Goal: Transaction & Acquisition: Book appointment/travel/reservation

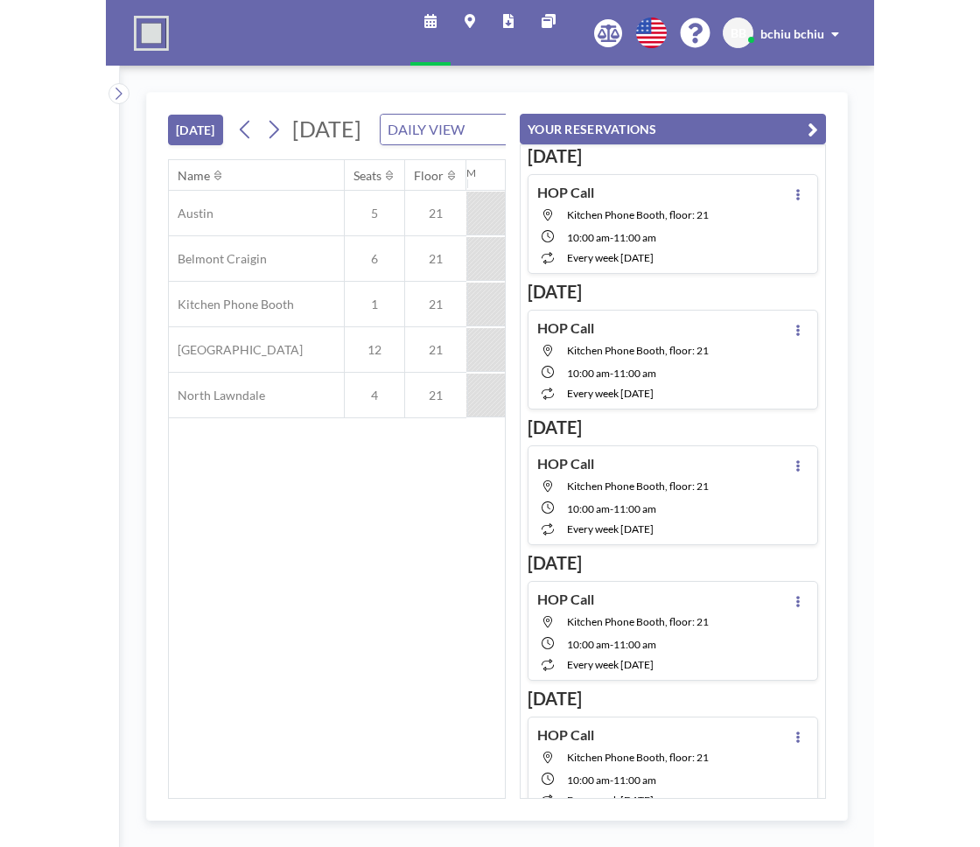
scroll to position [0, 2940]
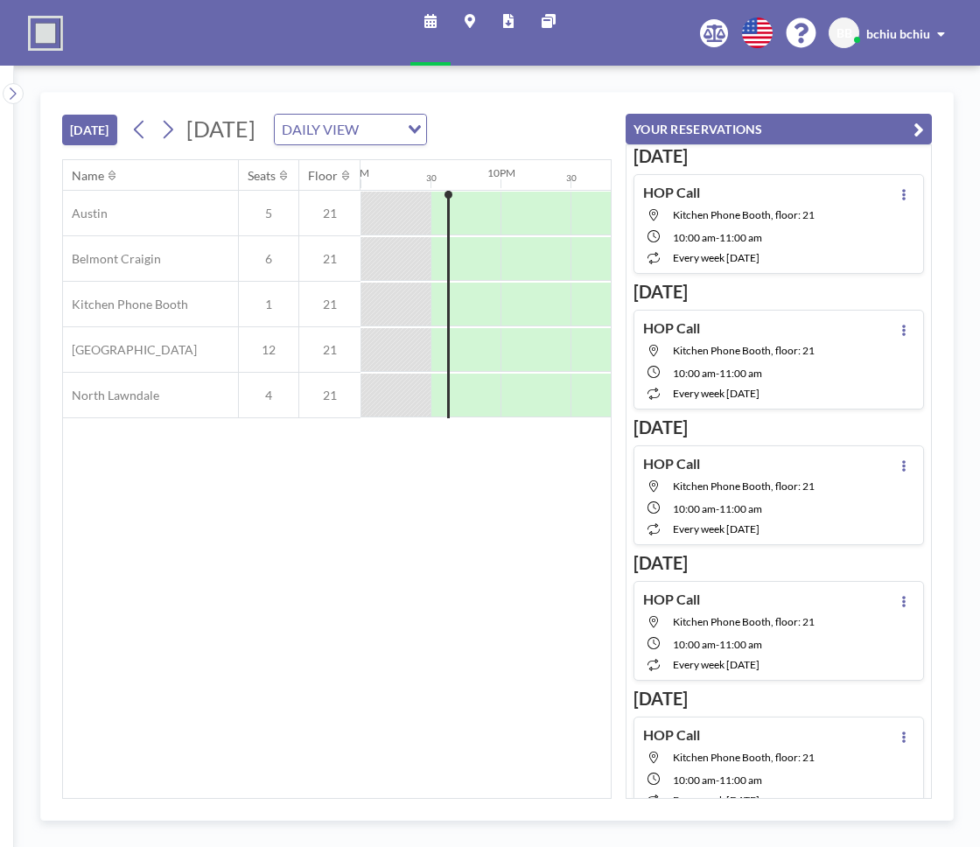
click at [767, 127] on icon "button" at bounding box center [919, 129] width 11 height 21
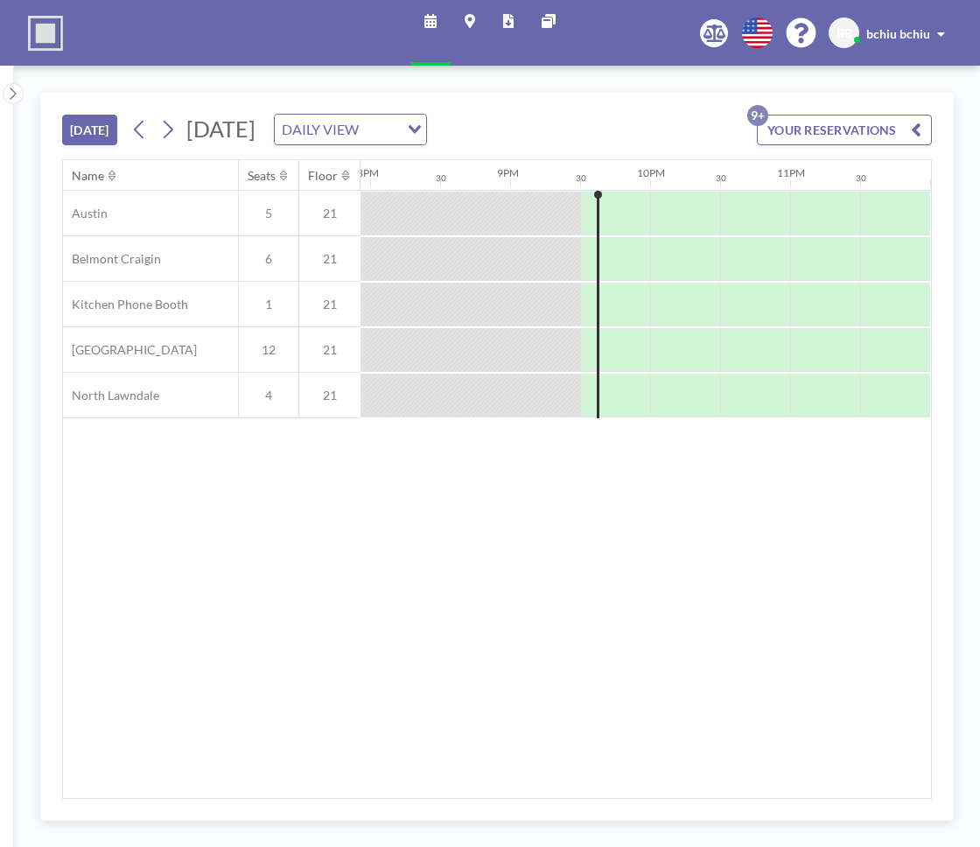
scroll to position [0, 2790]
click at [173, 129] on icon at bounding box center [169, 130] width 10 height 18
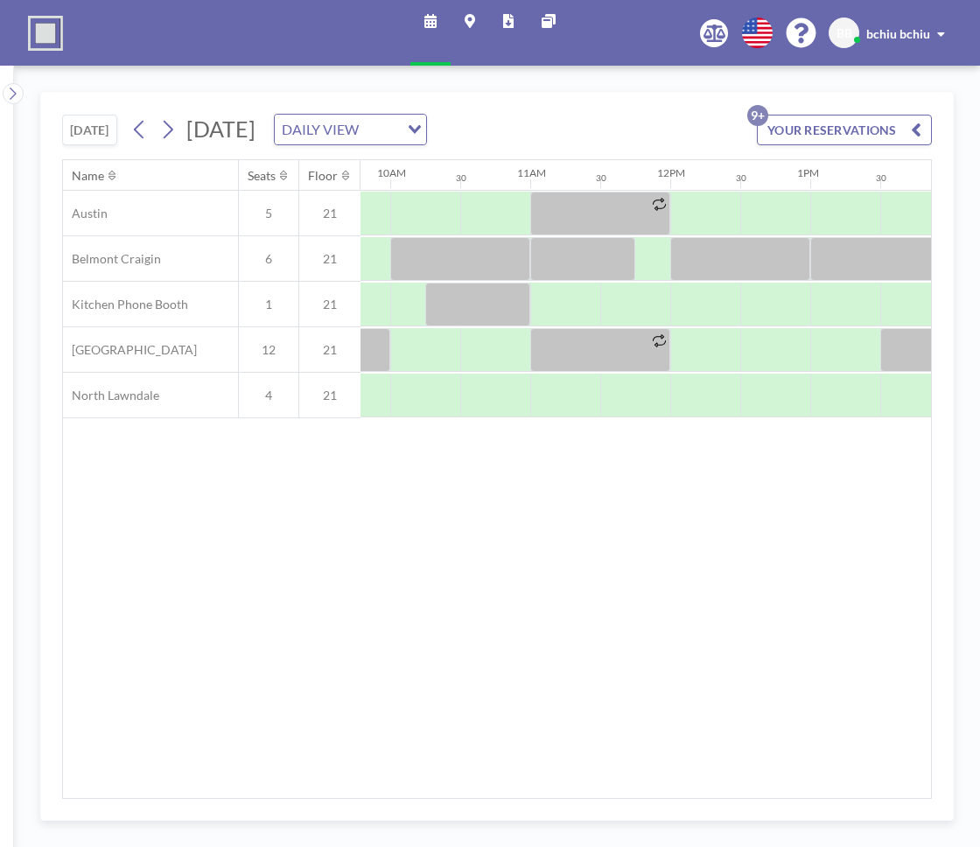
scroll to position [0, 1368]
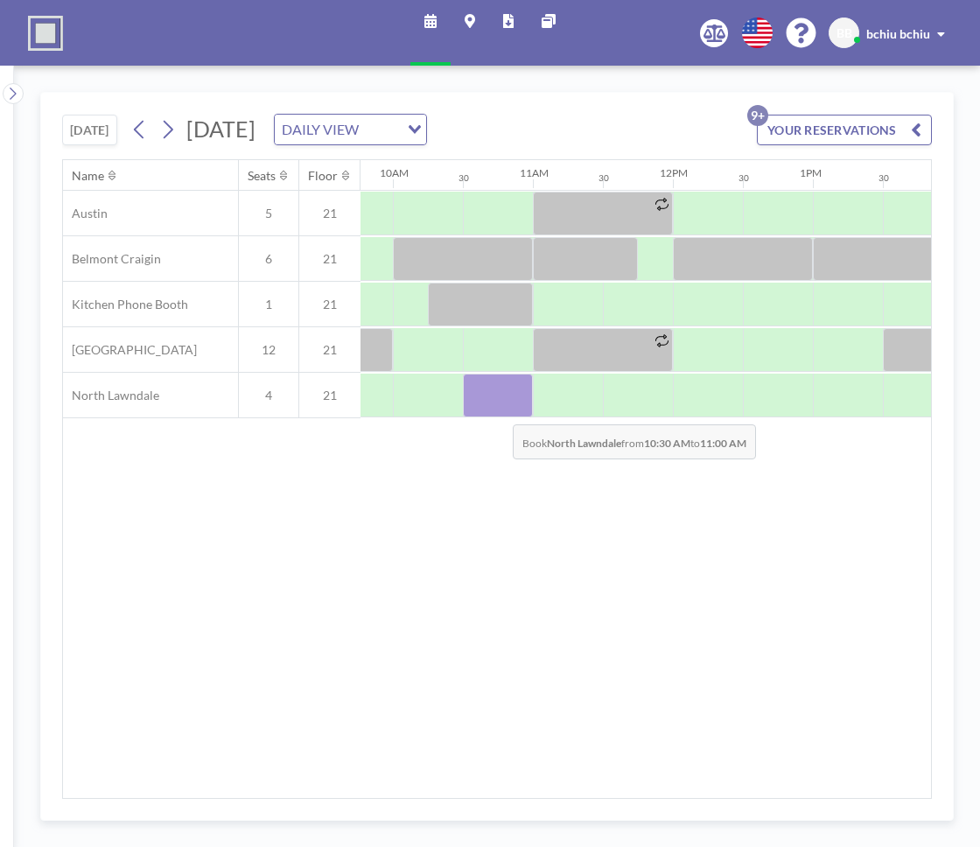
click at [499, 410] on div at bounding box center [498, 396] width 70 height 44
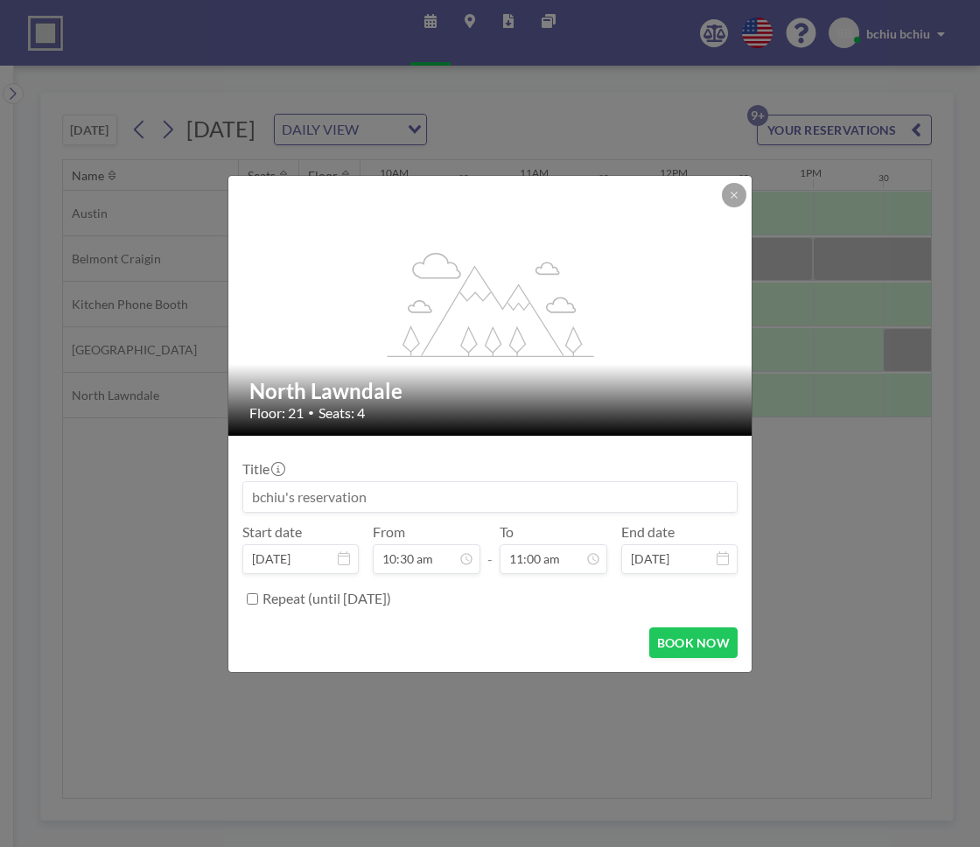
click at [457, 489] on input at bounding box center [490, 497] width 494 height 30
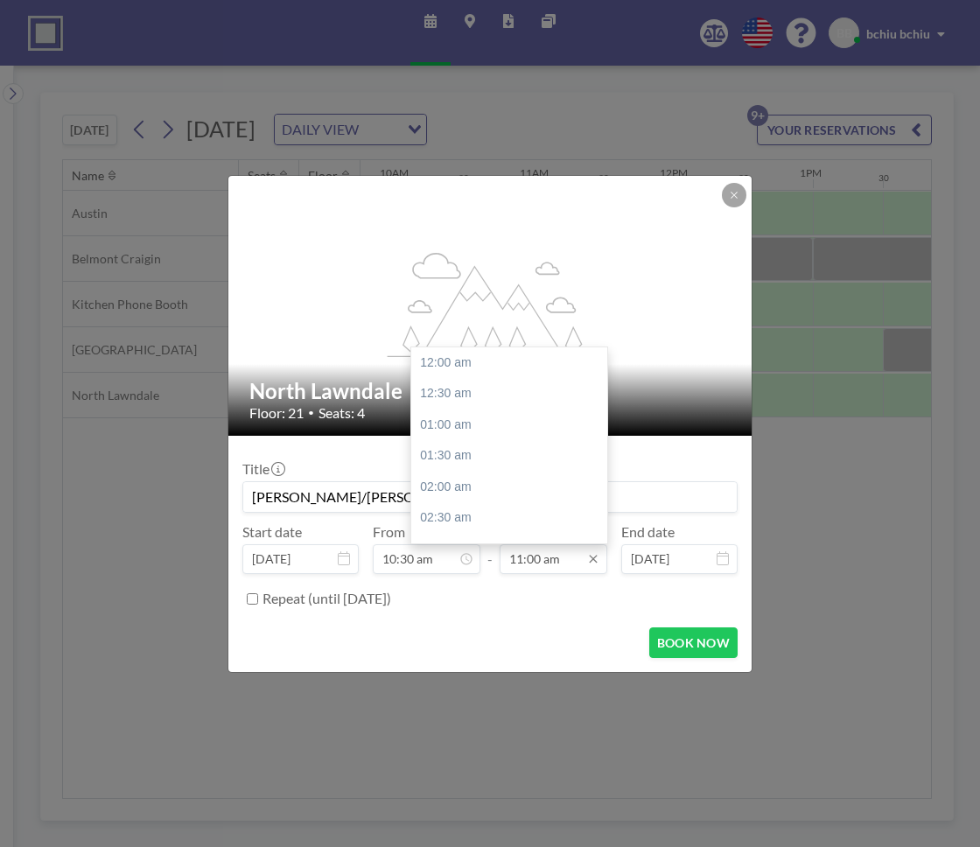
scroll to position [685, 0]
type input "[PERSON_NAME]/[PERSON_NAME]"
click at [477, 393] on div "11:30 am" at bounding box center [509, 394] width 196 height 32
type input "11:30 am"
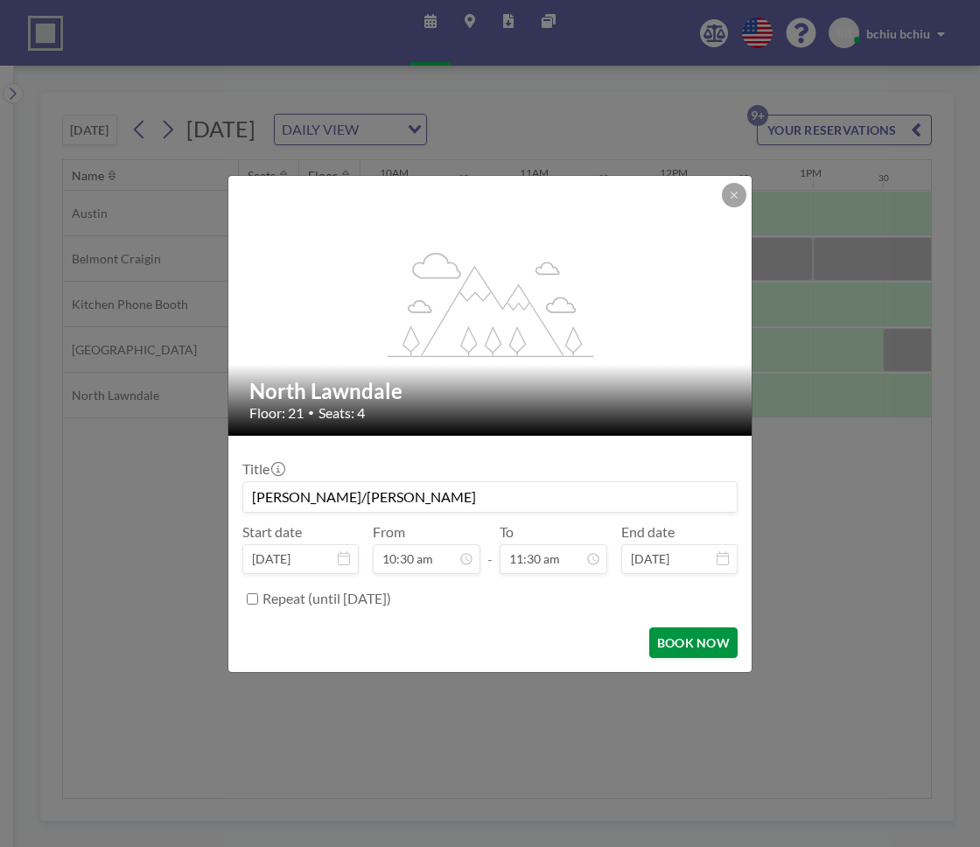
scroll to position [0, 0]
click at [690, 647] on button "BOOK NOW" at bounding box center [693, 642] width 88 height 31
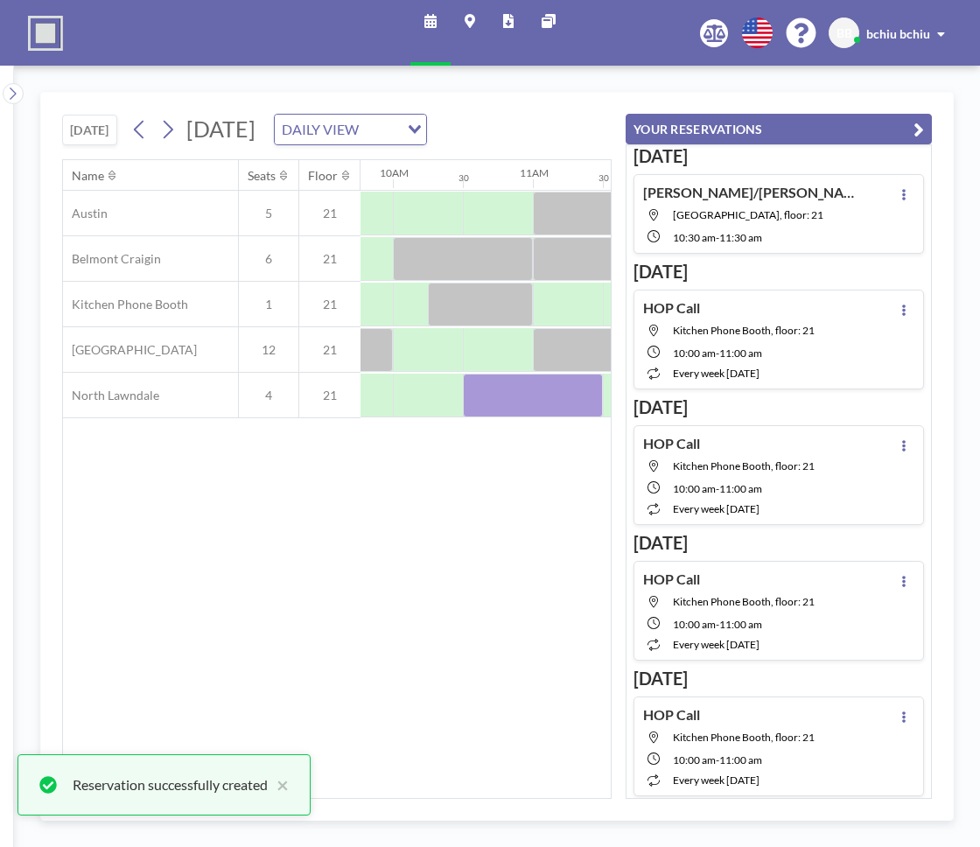
click at [767, 130] on button "YOUR RESERVATIONS" at bounding box center [779, 129] width 306 height 31
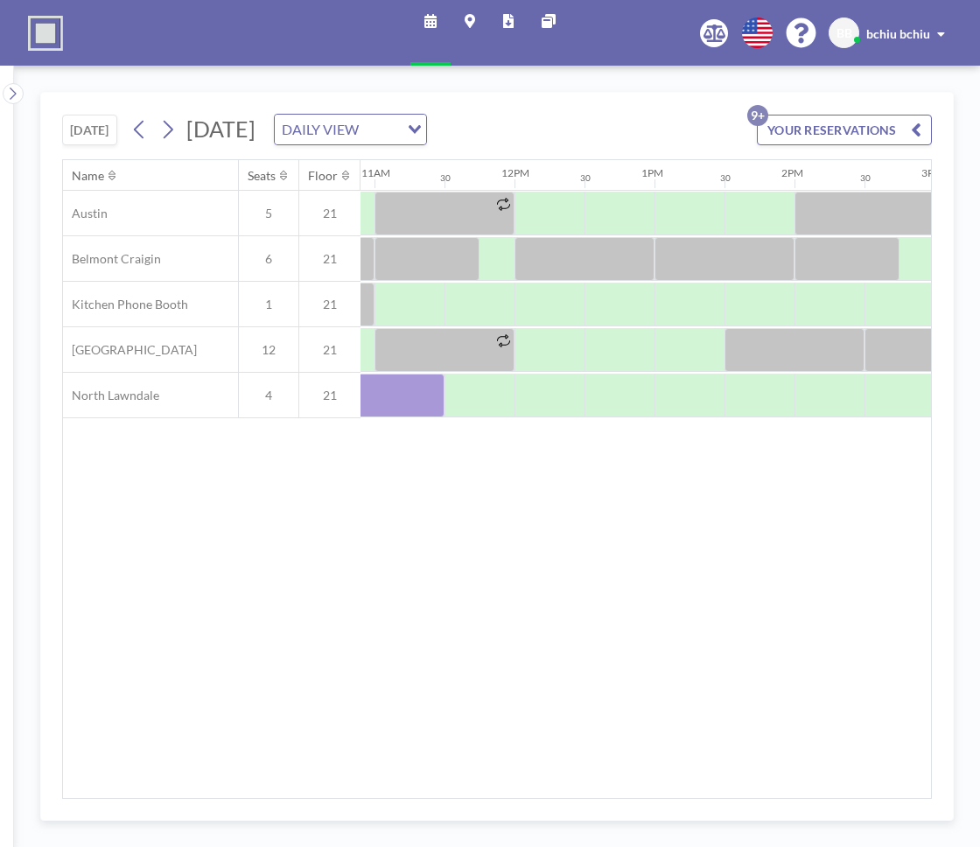
scroll to position [0, 1559]
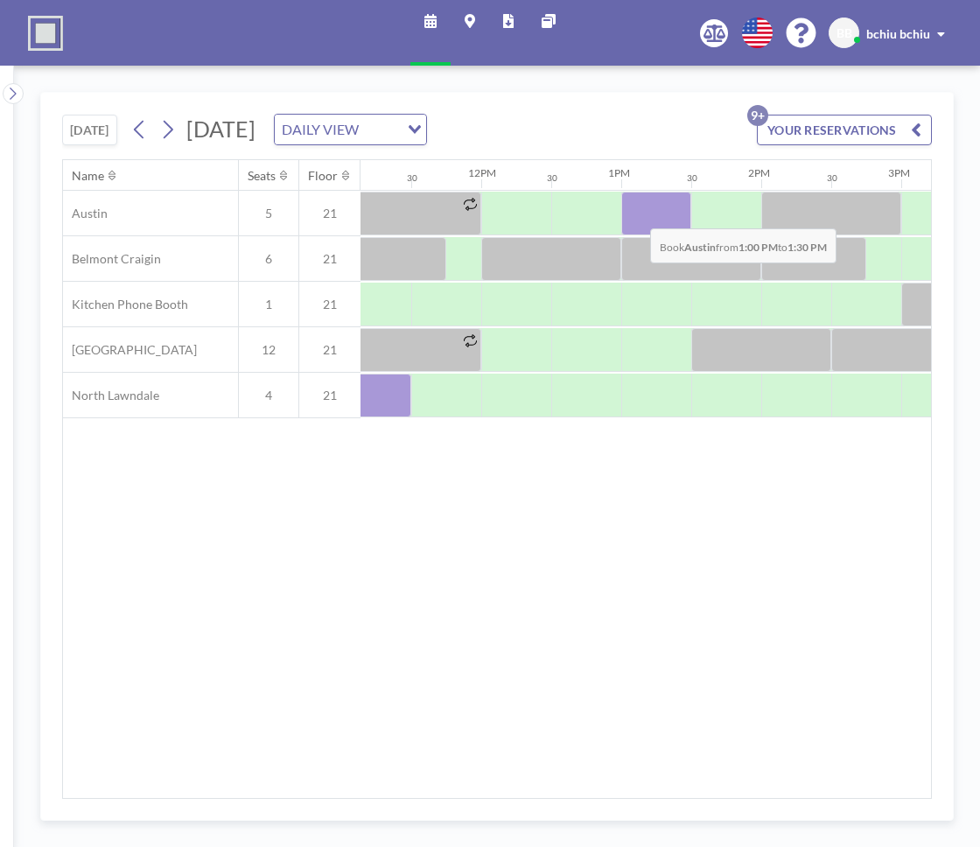
click at [636, 214] on div at bounding box center [656, 214] width 70 height 44
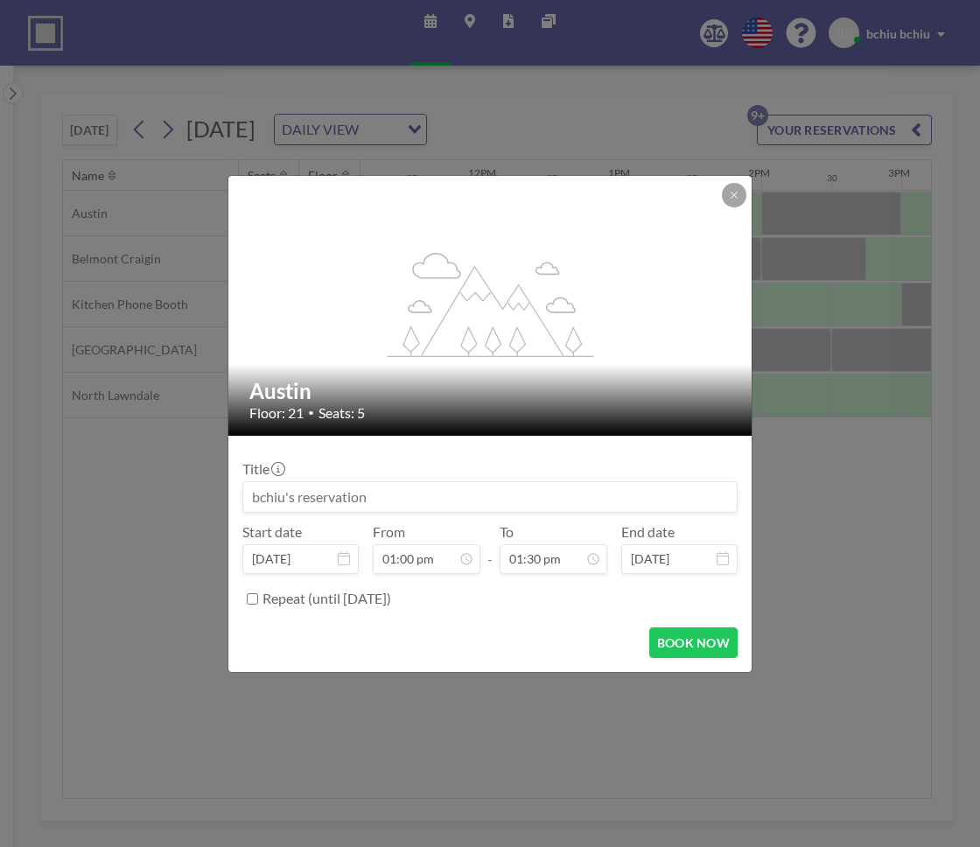
click at [343, 496] on input at bounding box center [490, 497] width 494 height 30
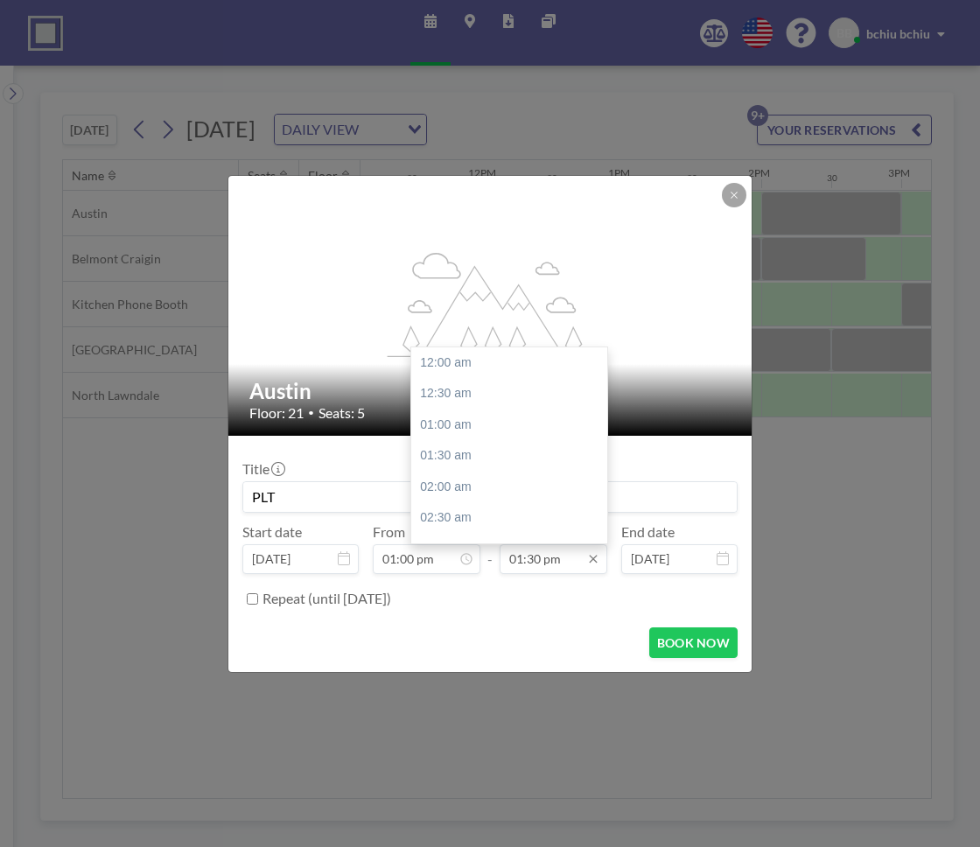
scroll to position [841, 0]
type input "PLT"
click at [472, 395] on div "02:00 pm" at bounding box center [509, 394] width 196 height 32
type input "02:00 pm"
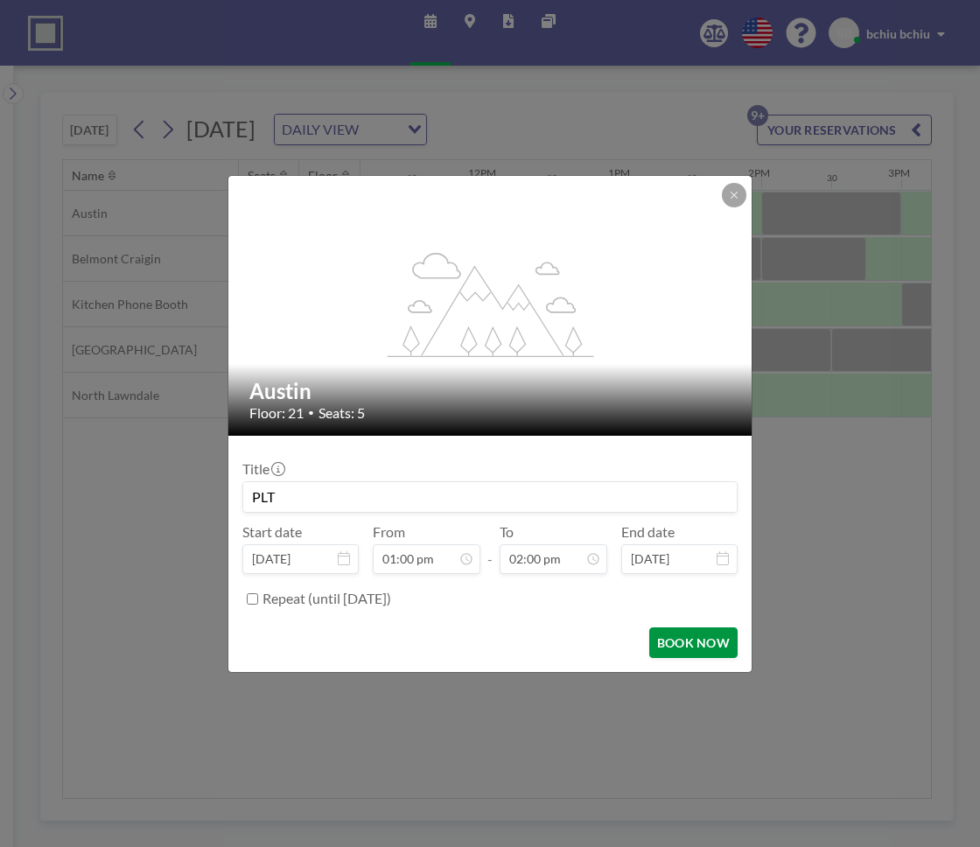
scroll to position [872, 0]
click at [712, 641] on button "BOOK NOW" at bounding box center [693, 642] width 88 height 31
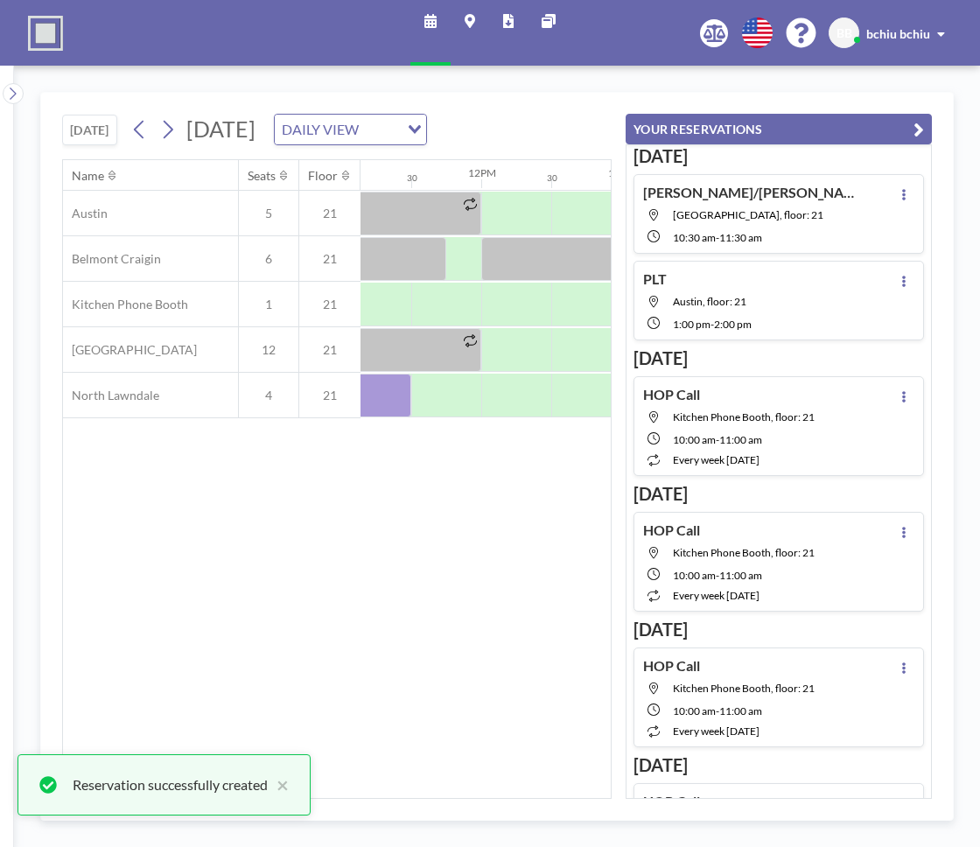
click at [767, 129] on icon "button" at bounding box center [919, 129] width 11 height 21
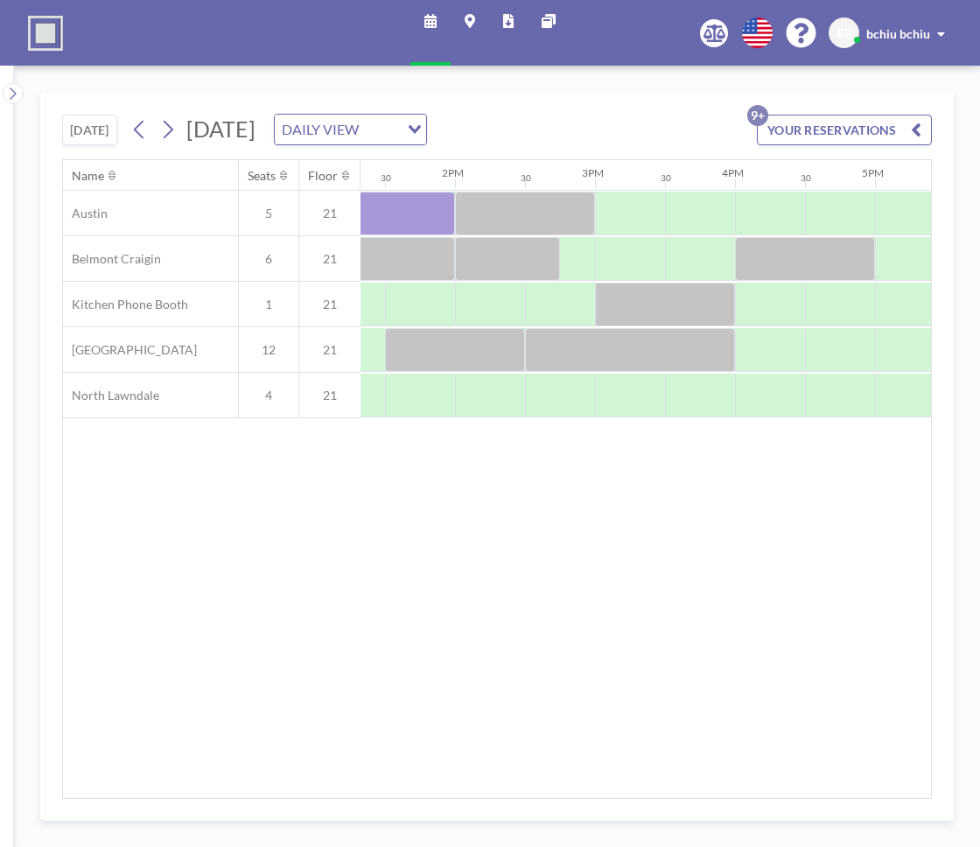
scroll to position [0, 1969]
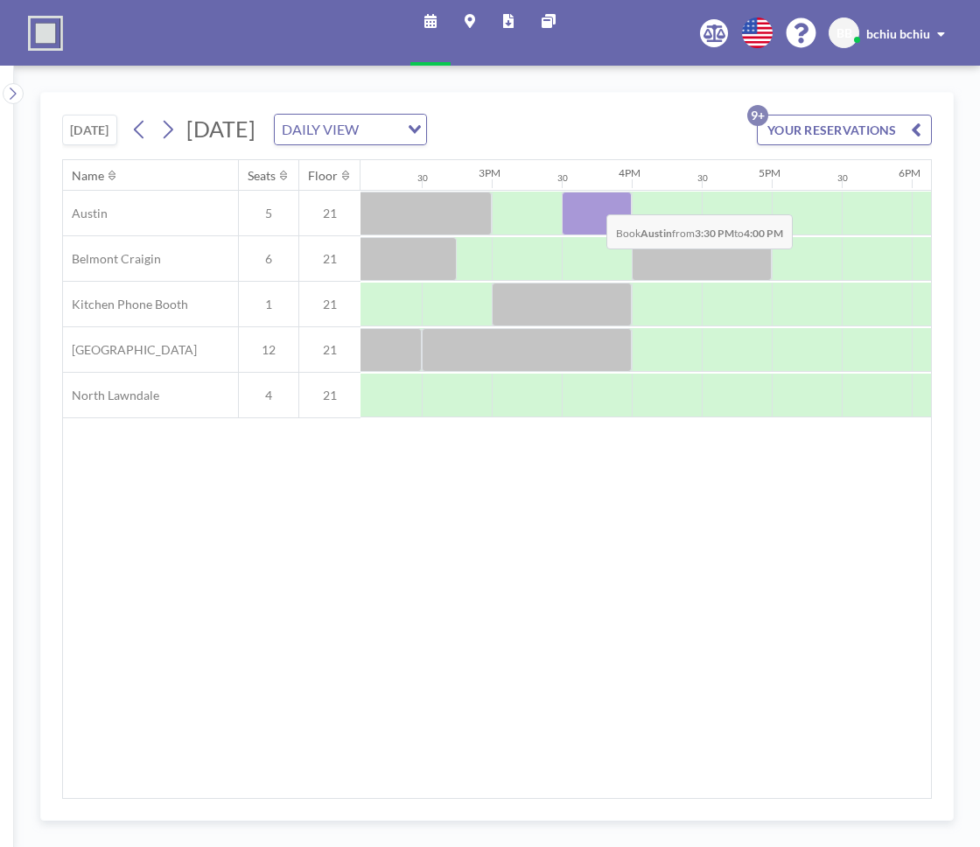
click at [592, 200] on div at bounding box center [597, 214] width 70 height 44
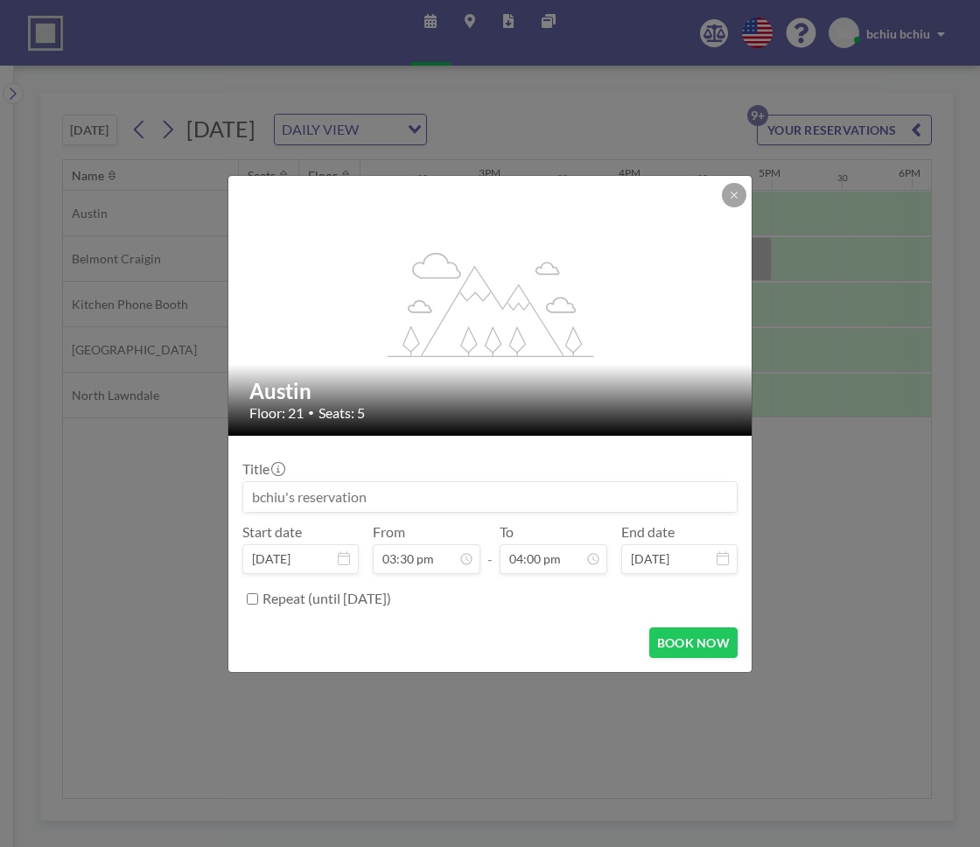
scroll to position [966, 0]
click at [396, 496] on input at bounding box center [490, 497] width 494 height 30
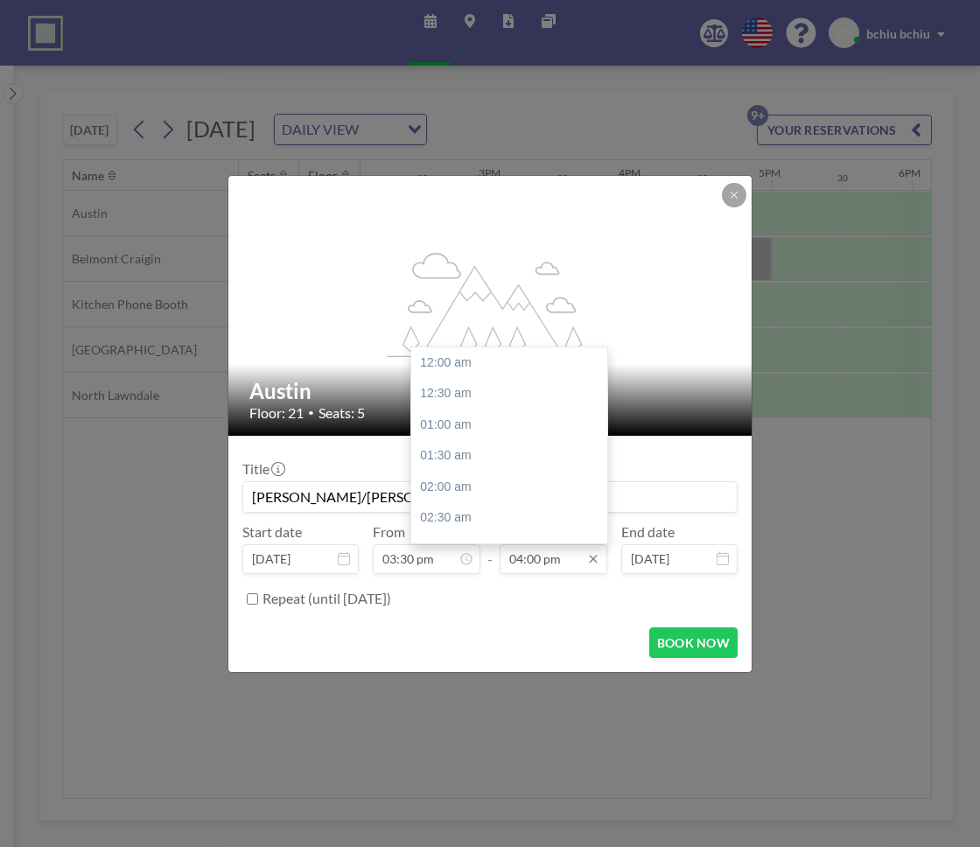
type input "[PERSON_NAME]/[PERSON_NAME]"
click at [536, 563] on input "04:00 pm" at bounding box center [554, 559] width 108 height 30
click at [463, 397] on div "04:30 pm" at bounding box center [509, 394] width 196 height 32
type input "04:30 pm"
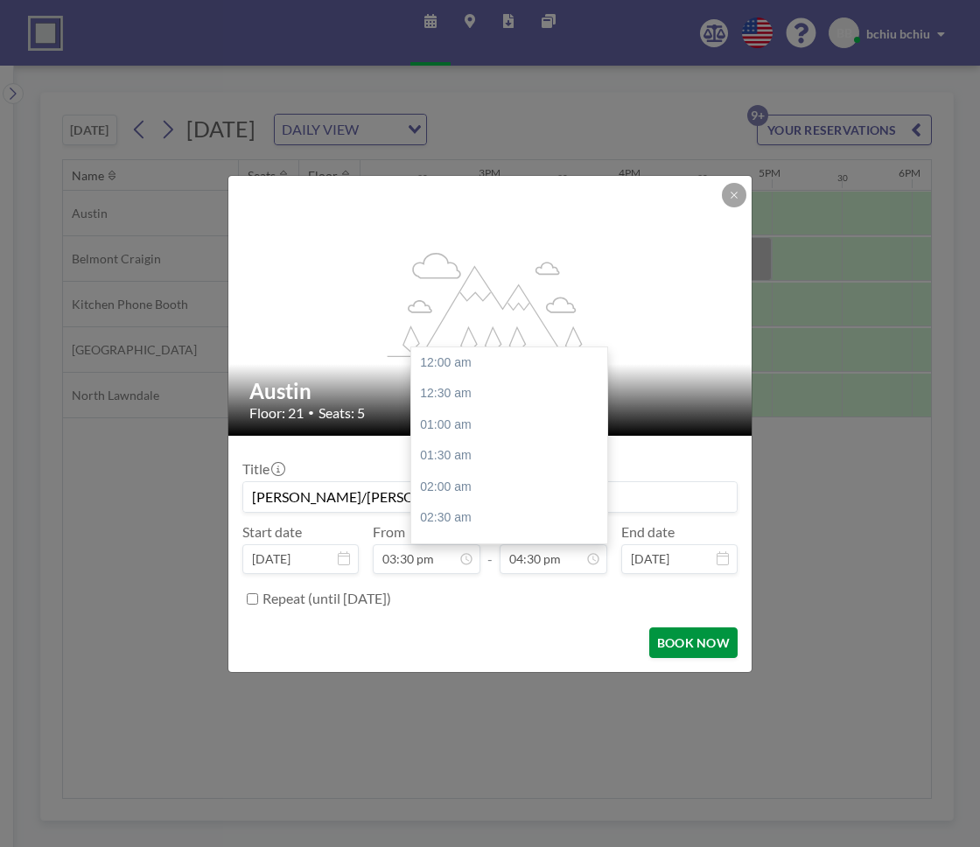
scroll to position [1028, 0]
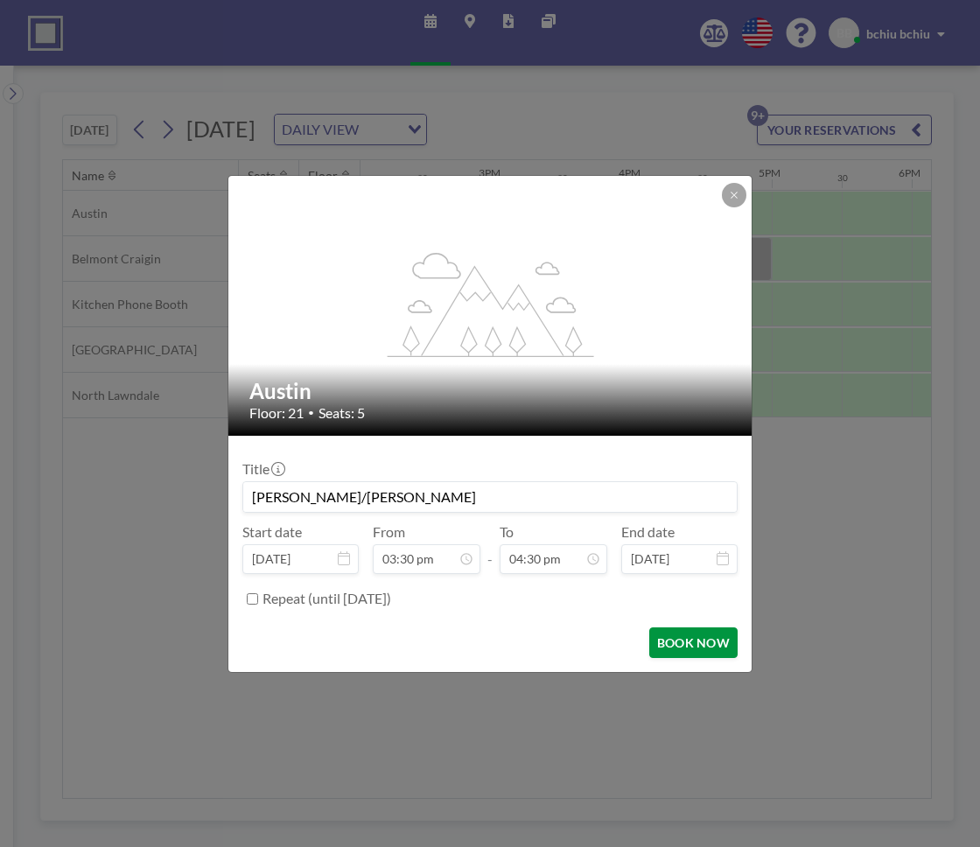
click at [701, 642] on button "BOOK NOW" at bounding box center [693, 642] width 88 height 31
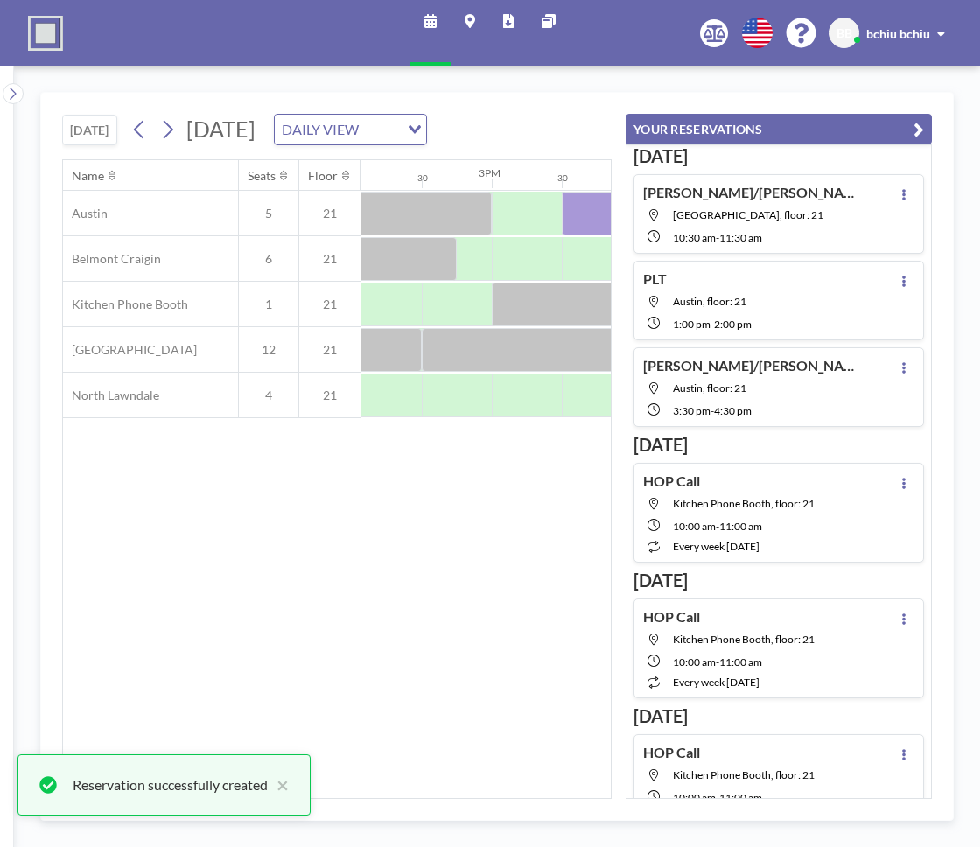
click at [767, 130] on button "YOUR RESERVATIONS" at bounding box center [779, 129] width 306 height 31
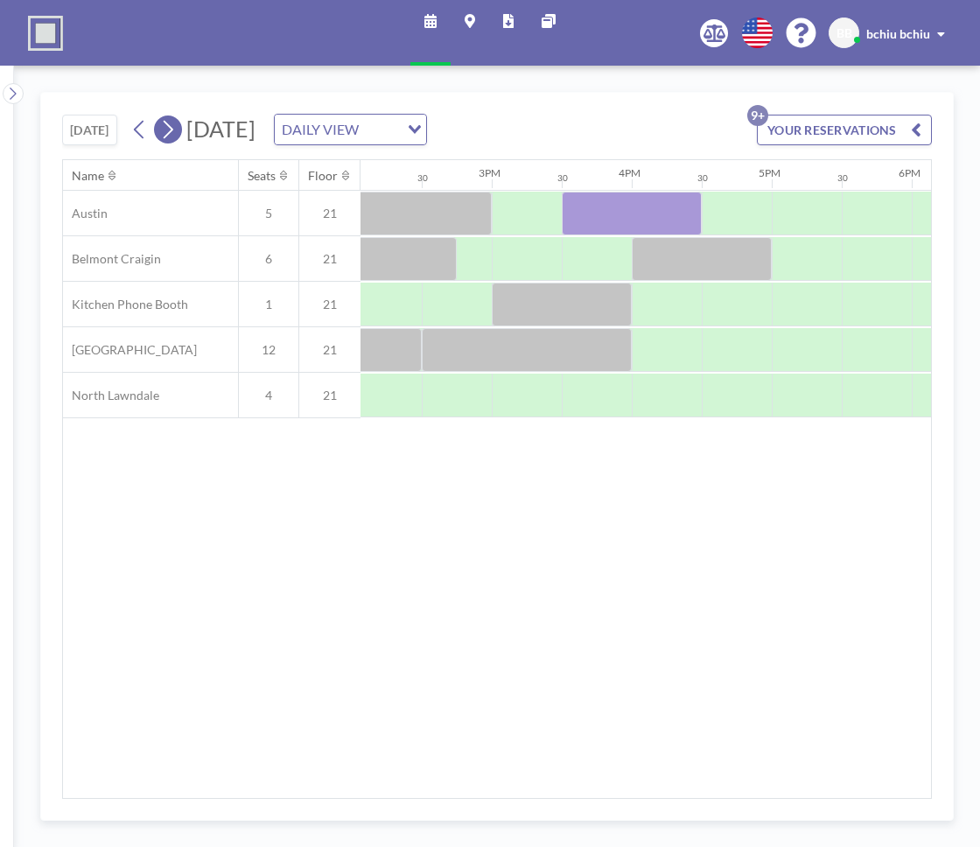
click at [168, 130] on icon at bounding box center [167, 129] width 17 height 26
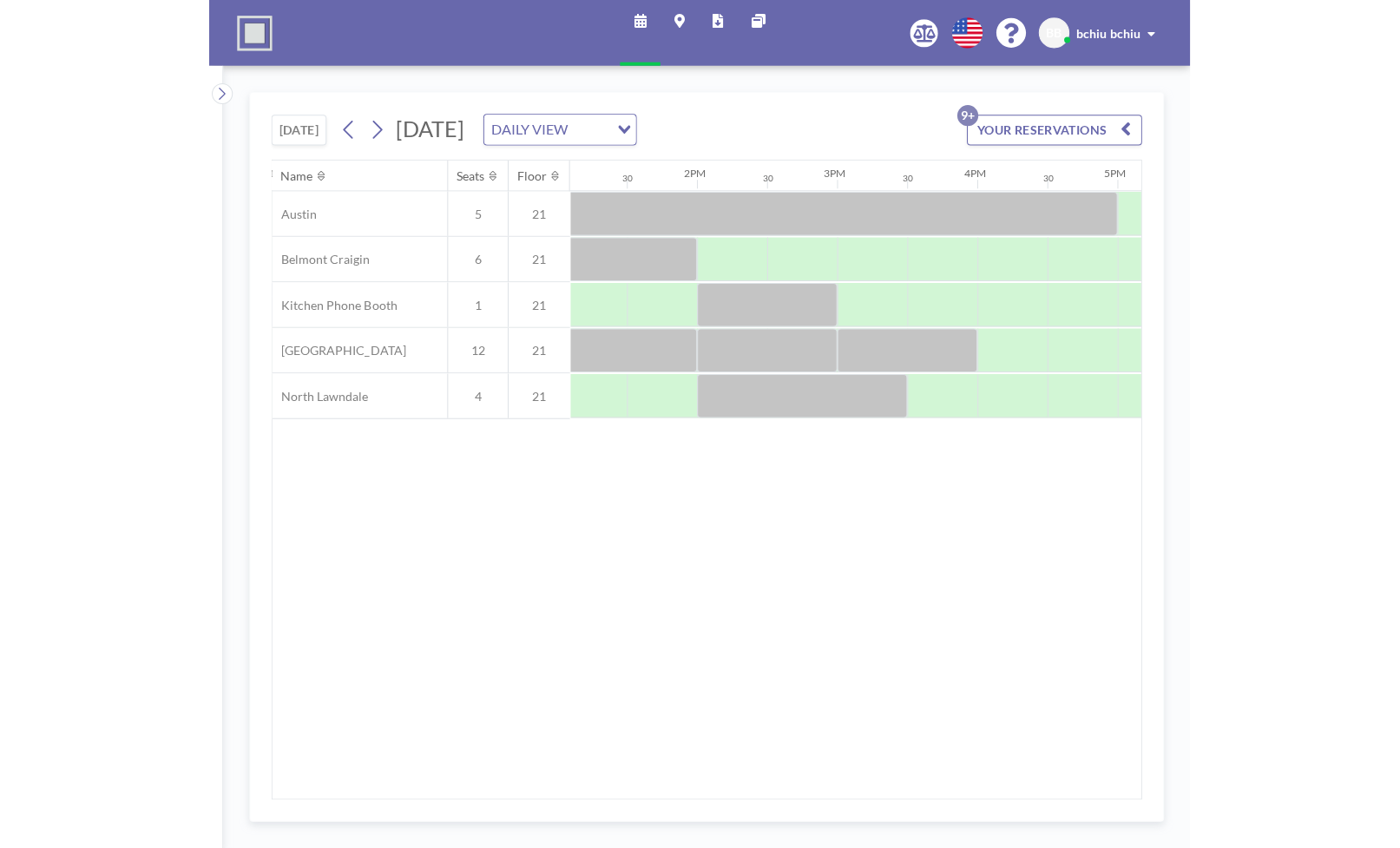
scroll to position [0, 1747]
